Goal: Information Seeking & Learning: Learn about a topic

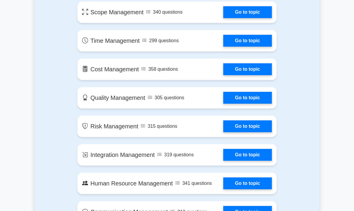
scroll to position [351, 0]
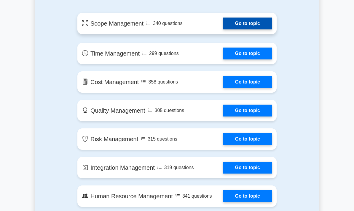
click at [255, 29] on link "Go to topic" at bounding box center [247, 24] width 49 height 12
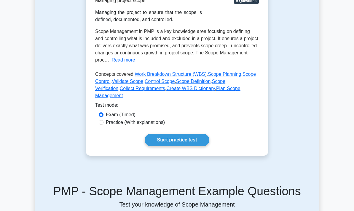
scroll to position [119, 0]
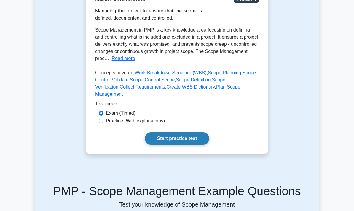
click at [198, 144] on link "Start practice test" at bounding box center [177, 138] width 64 height 12
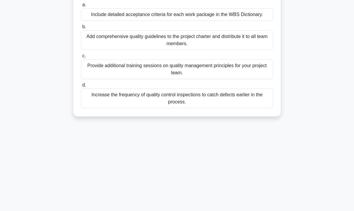
scroll to position [76, 0]
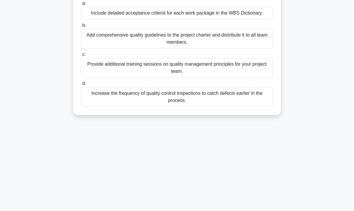
click at [245, 106] on div "Increase the frequency of quality control inspections to catch defects earlier …" at bounding box center [177, 97] width 192 height 20
click at [81, 85] on input "d. Increase the frequency of quality control inspections to catch defects earli…" at bounding box center [81, 84] width 0 height 4
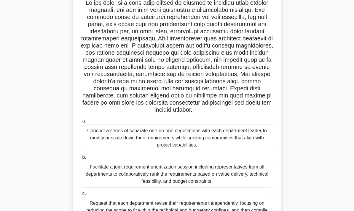
scroll to position [0, 0]
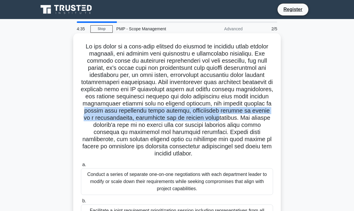
click at [237, 152] on h5 ".spinner_0XTQ{transform-origin:center;animation:spinner_y6GP .75s linear infini…" at bounding box center [176, 100] width 193 height 115
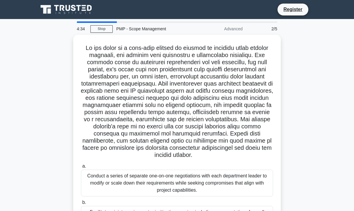
click at [18, 8] on nav "Register" at bounding box center [177, 9] width 354 height 19
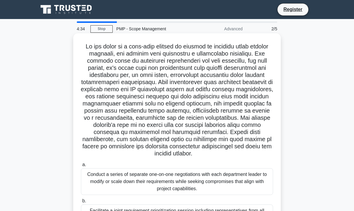
click at [249, 62] on h5 ".spinner_0XTQ{transform-origin:center;animation:spinner_y6GP .75s linear infini…" at bounding box center [176, 100] width 193 height 115
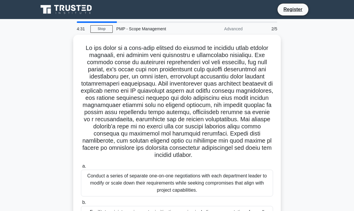
click at [306, 48] on div ".spinner_0XTQ{transform-origin:center;animation:spinner_y6GP .75s linear infini…" at bounding box center [177, 174] width 285 height 278
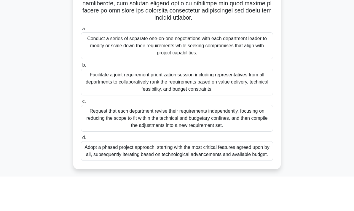
scroll to position [126, 0]
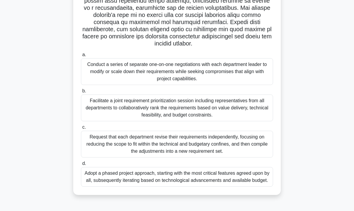
click at [201, 136] on div "Request that each department revise their requirements independently, focusing …" at bounding box center [177, 144] width 192 height 27
click at [81, 129] on input "c. Request that each department revise their requirements independently, focusi…" at bounding box center [81, 127] width 0 height 4
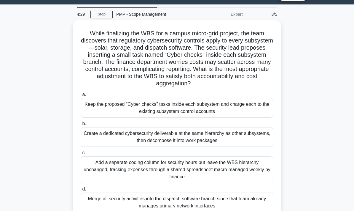
scroll to position [0, 0]
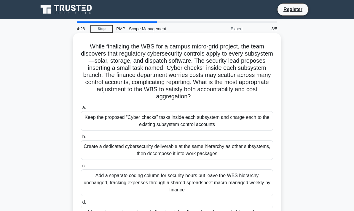
click at [203, 131] on div "Keep the proposed “Cyber checks” tasks inside each subsystem and charge each to…" at bounding box center [177, 121] width 192 height 20
click at [81, 109] on input "a. Keep the proposed “Cyber checks” tasks inside each subsystem and charge each…" at bounding box center [81, 108] width 0 height 4
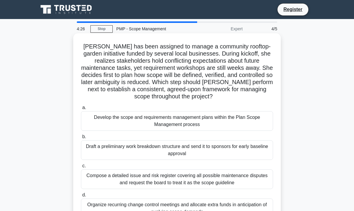
click at [212, 131] on div "Develop the scope and requirements management plans within the Plan Scope Manag…" at bounding box center [177, 121] width 192 height 20
click at [81, 109] on input "a. Develop the scope and requirements management plans within the Plan Scope Ma…" at bounding box center [81, 108] width 0 height 4
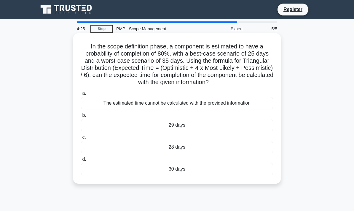
click at [211, 131] on div "29 days" at bounding box center [177, 125] width 192 height 12
click at [81, 117] on input "b. 29 days" at bounding box center [81, 115] width 0 height 4
